Goal: Task Accomplishment & Management: Use online tool/utility

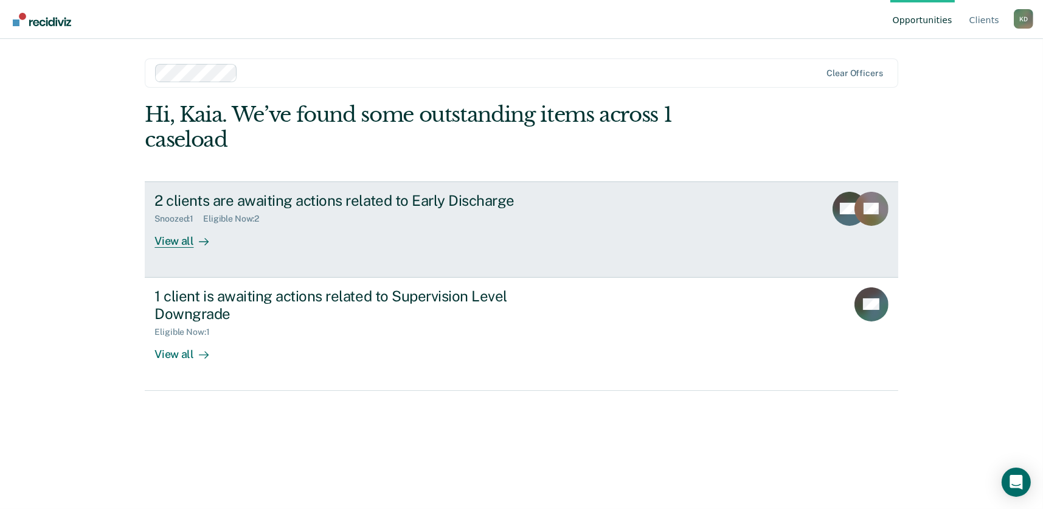
click at [173, 238] on div "View all" at bounding box center [189, 236] width 68 height 24
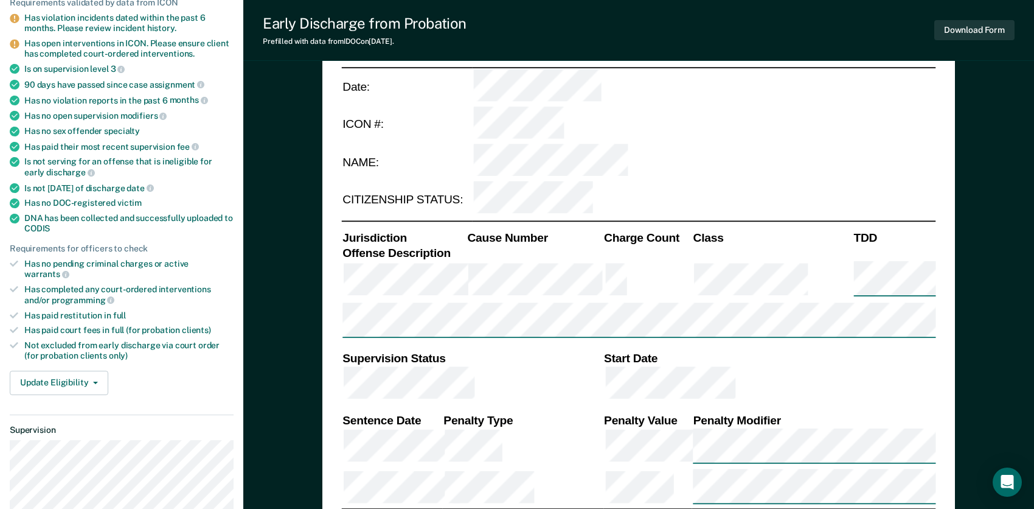
scroll to position [182, 0]
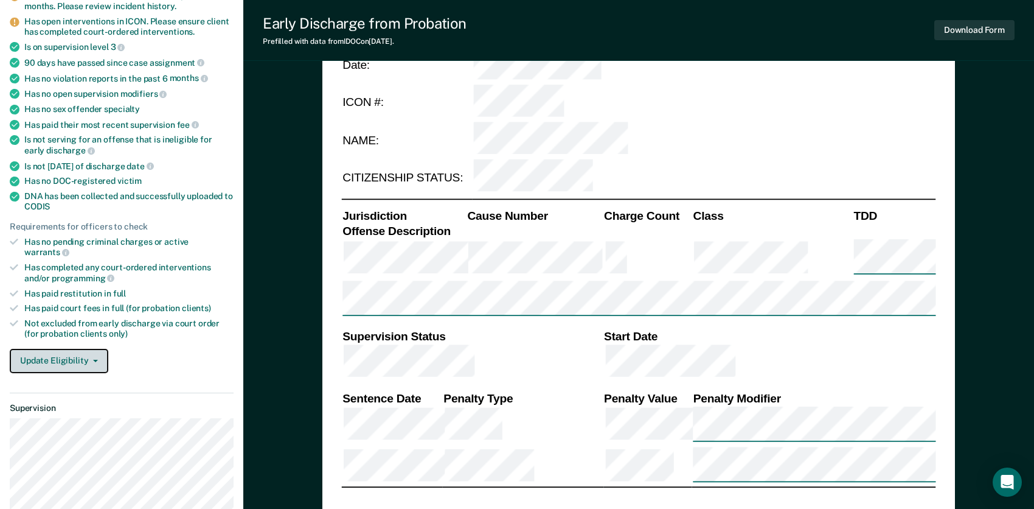
click at [96, 349] on button "Update Eligibility" at bounding box center [59, 361] width 99 height 24
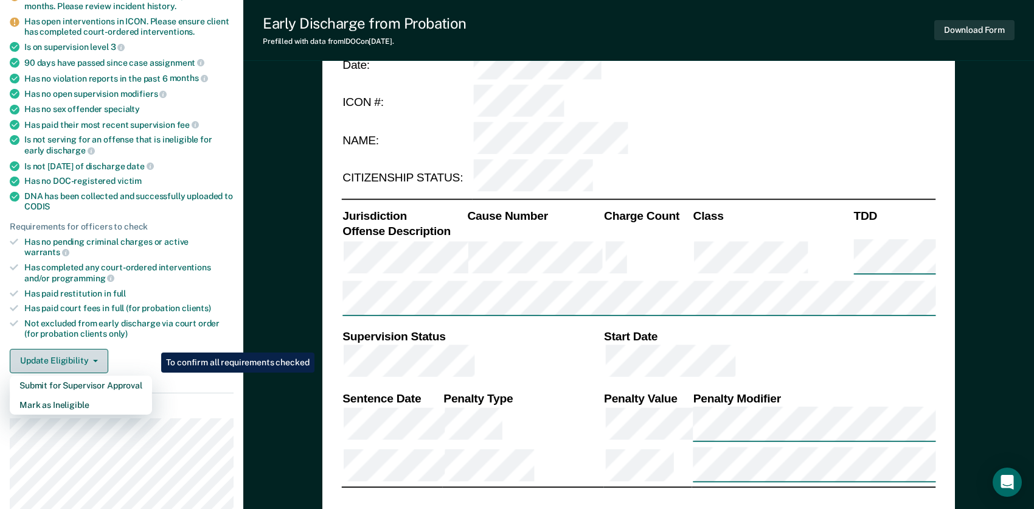
click at [75, 349] on button "Update Eligibility" at bounding box center [59, 361] width 99 height 24
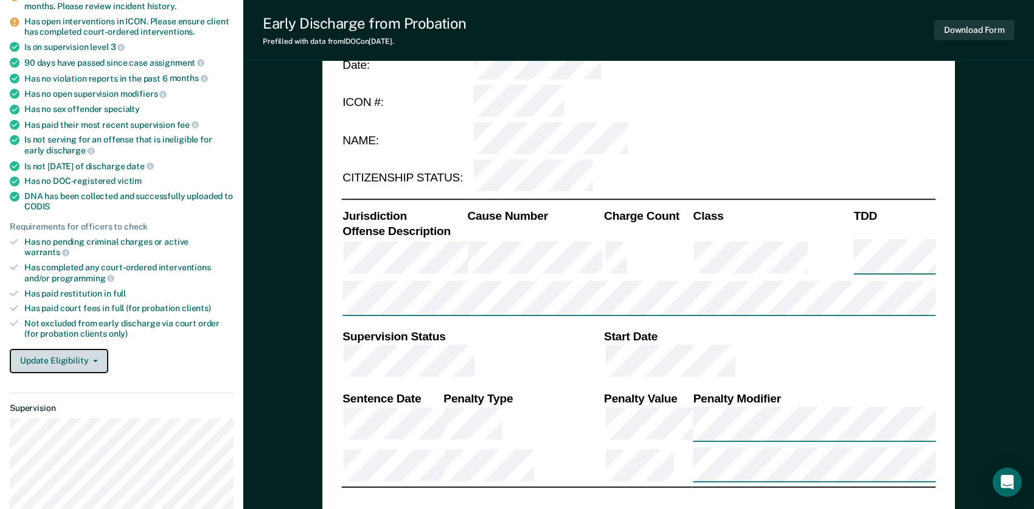
click at [75, 349] on button "Update Eligibility" at bounding box center [59, 361] width 99 height 24
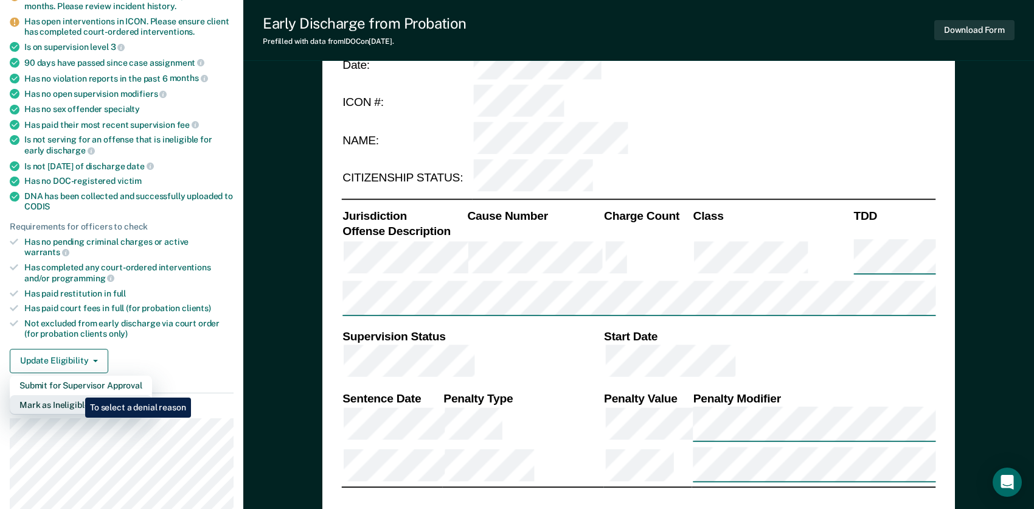
click at [76, 395] on button "Mark as Ineligible" at bounding box center [81, 404] width 142 height 19
type textarea "x"
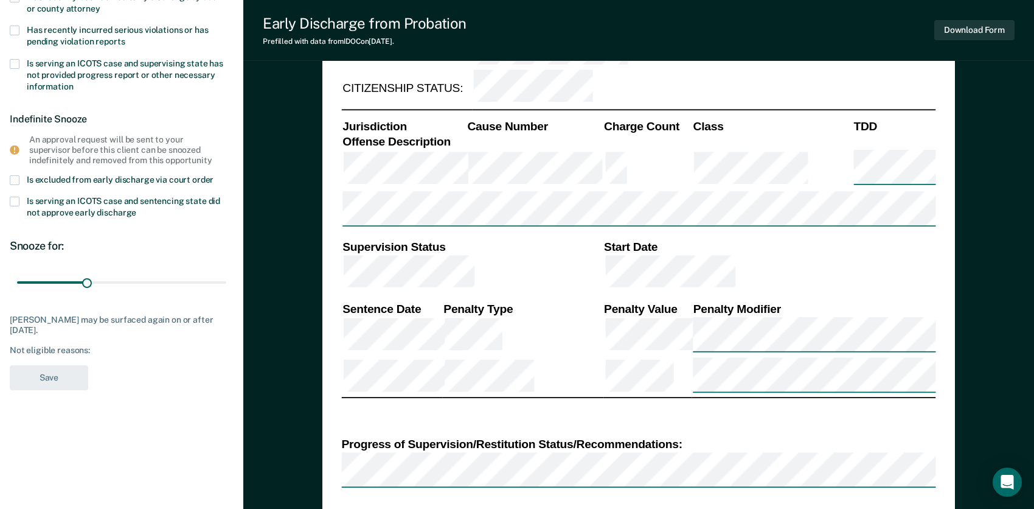
scroll to position [243, 0]
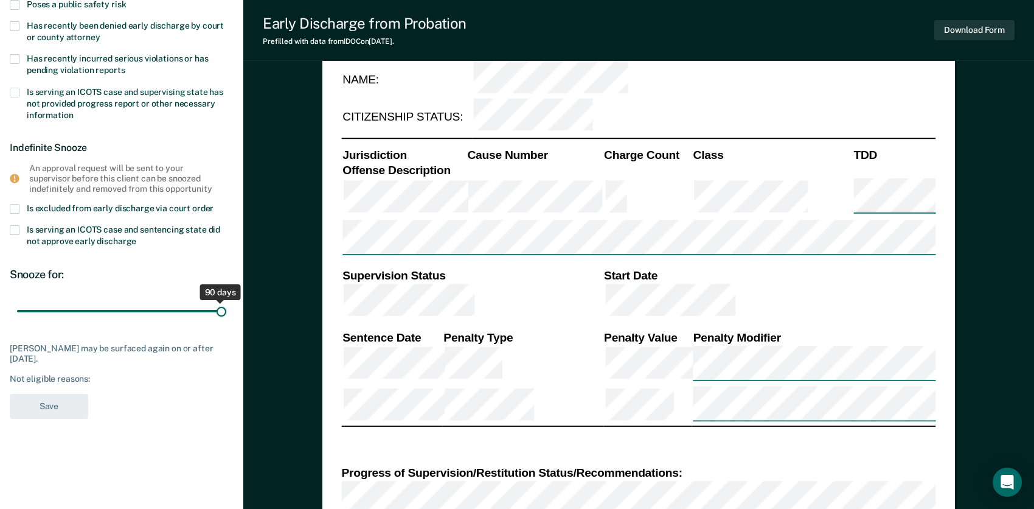
drag, startPoint x: 85, startPoint y: 308, endPoint x: 229, endPoint y: 312, distance: 144.2
type input "90"
click at [226, 312] on input "range" at bounding box center [121, 311] width 209 height 21
click at [221, 311] on input "range" at bounding box center [121, 311] width 209 height 21
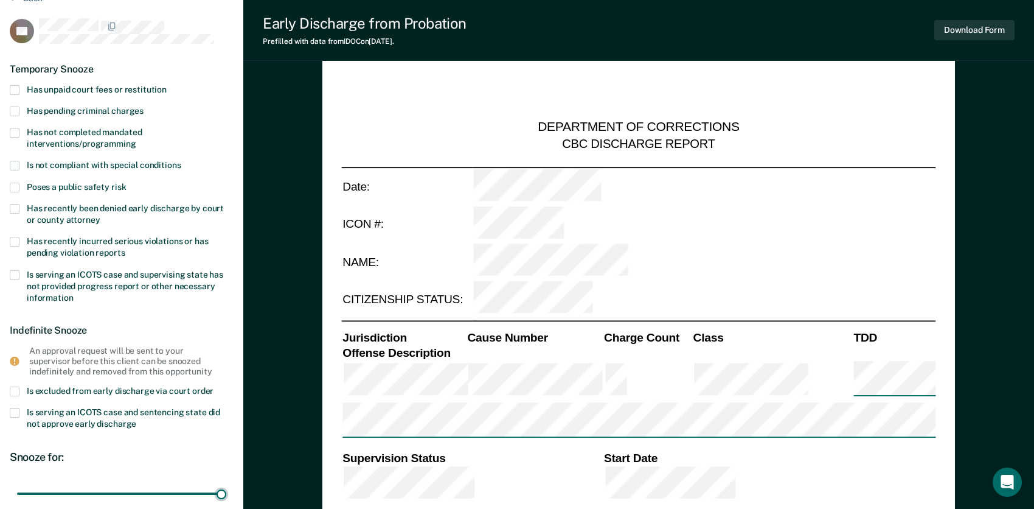
scroll to position [0, 0]
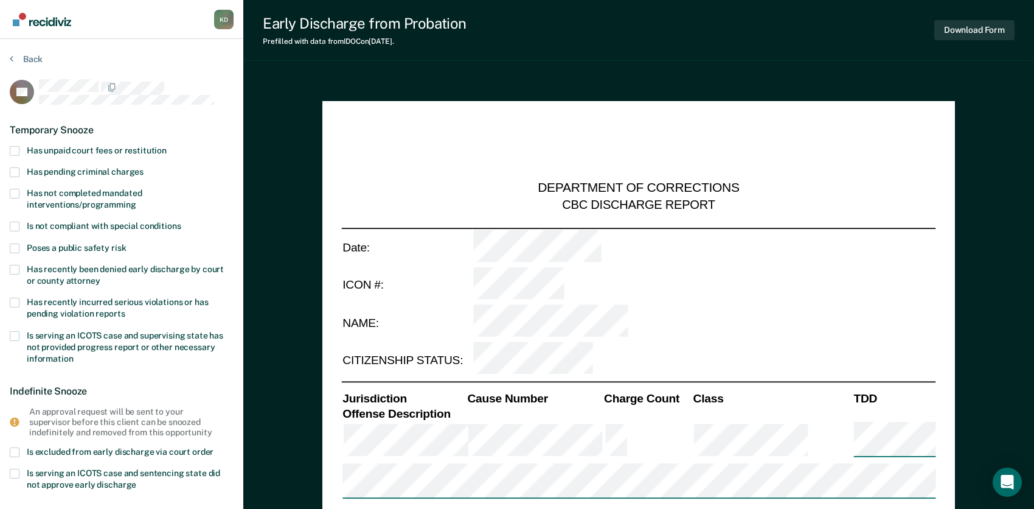
click at [15, 147] on span at bounding box center [15, 151] width 10 height 10
click at [167, 146] on input "Has unpaid court fees or restitution" at bounding box center [167, 146] width 0 height 0
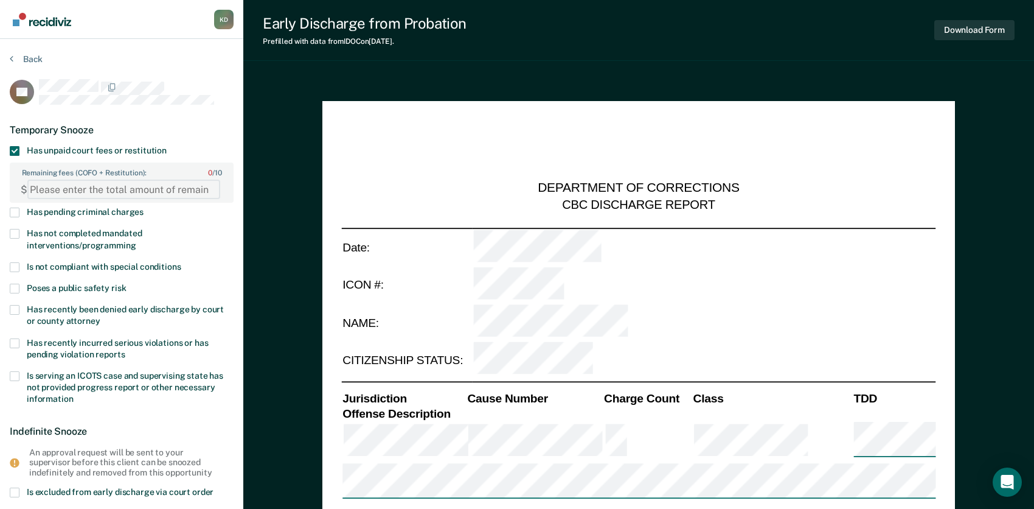
click at [108, 190] on FEESReasonInput "Remaining fees (COFO + Restitution): 0 / 10" at bounding box center [123, 188] width 193 height 19
type FEESReasonInput "5587.32"
click at [186, 232] on label "Has not completed mandated interventions/programming" at bounding box center [122, 240] width 224 height 23
click at [136, 241] on input "Has not completed mandated interventions/programming" at bounding box center [136, 241] width 0 height 0
click at [16, 231] on span at bounding box center [15, 234] width 10 height 10
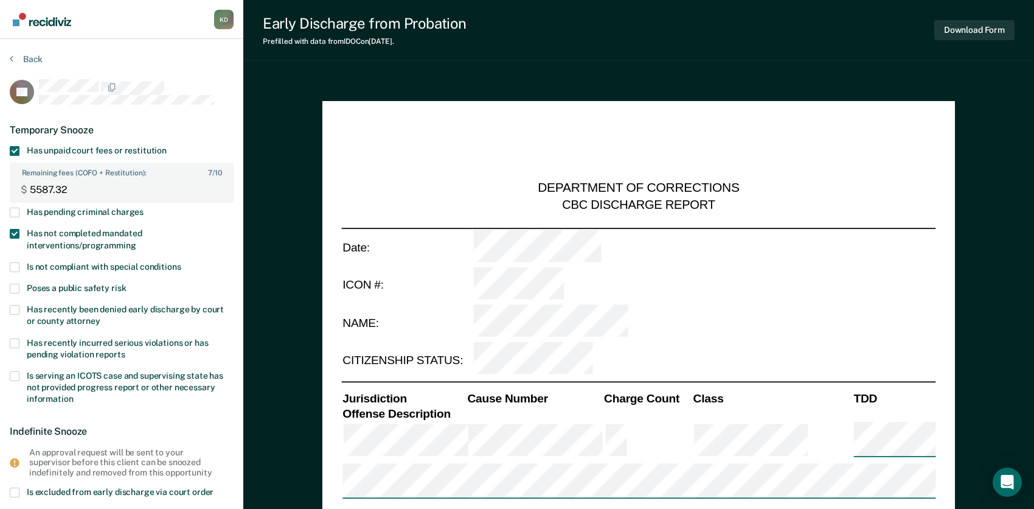
click at [136, 241] on input "Has not completed mandated interventions/programming" at bounding box center [136, 241] width 0 height 0
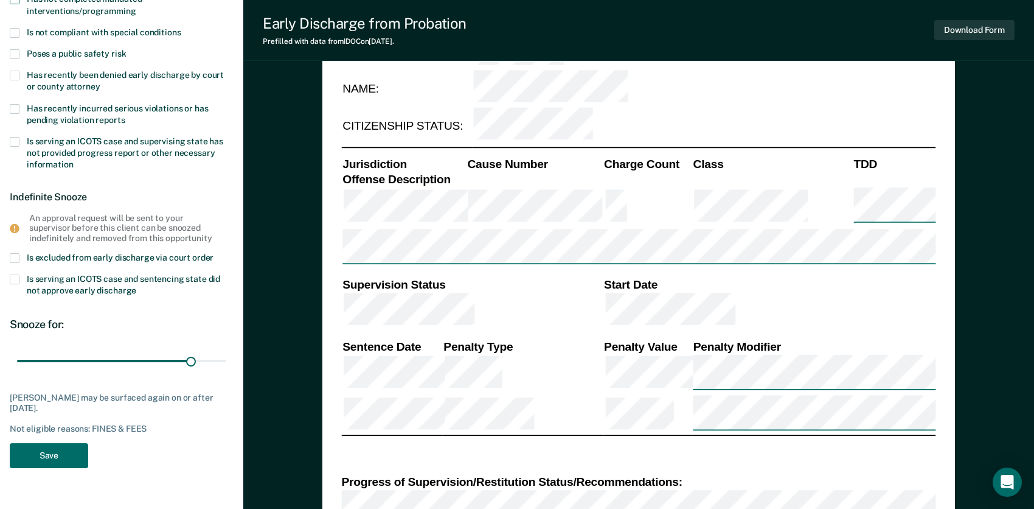
scroll to position [243, 0]
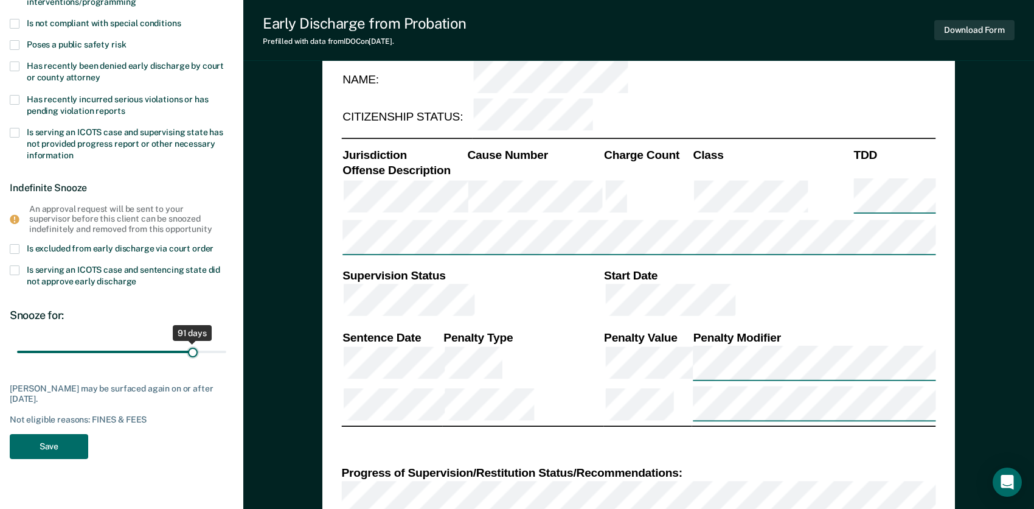
type input "90"
click at [191, 354] on input "range" at bounding box center [121, 351] width 209 height 21
click at [81, 440] on button "Save" at bounding box center [49, 446] width 78 height 25
type textarea "x"
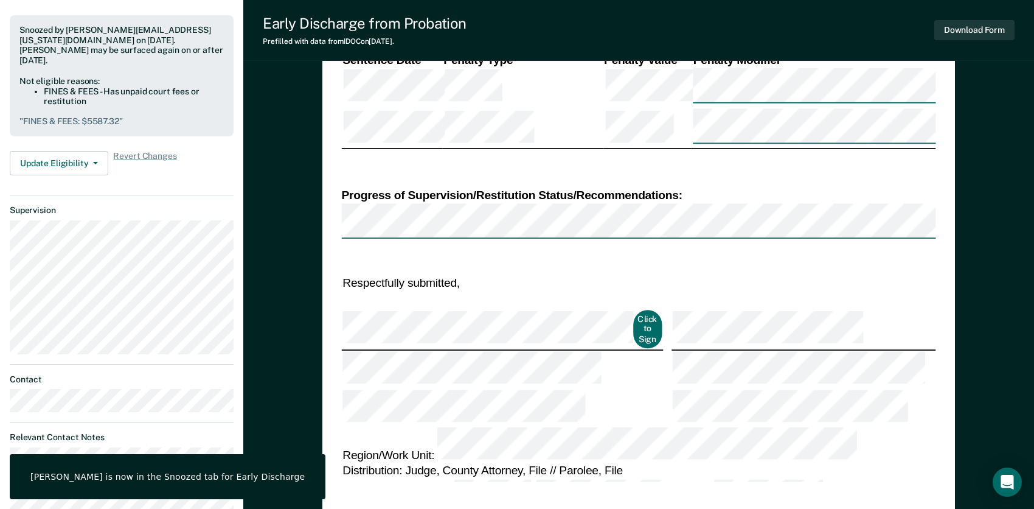
scroll to position [608, 0]
